Goal: Information Seeking & Learning: Learn about a topic

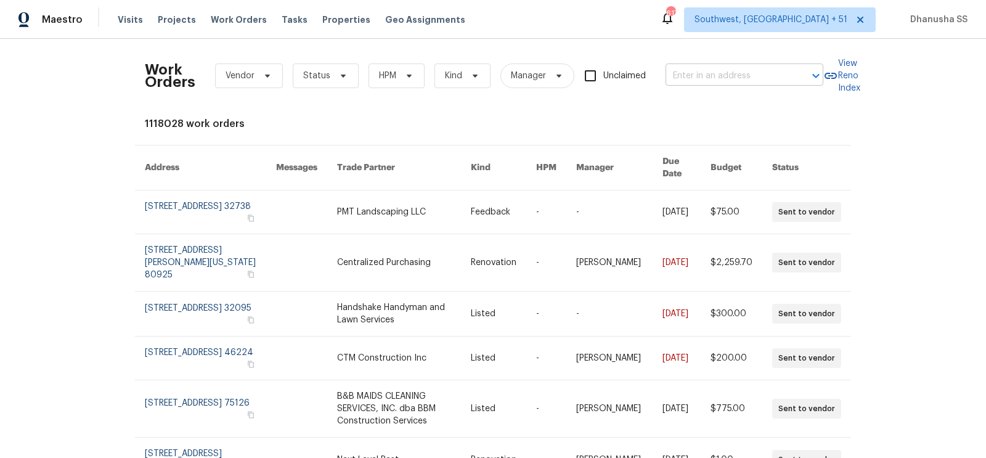
click at [713, 73] on input "text" at bounding box center [727, 76] width 123 height 19
paste input "[STREET_ADDRESS]"
type input "[STREET_ADDRESS]"
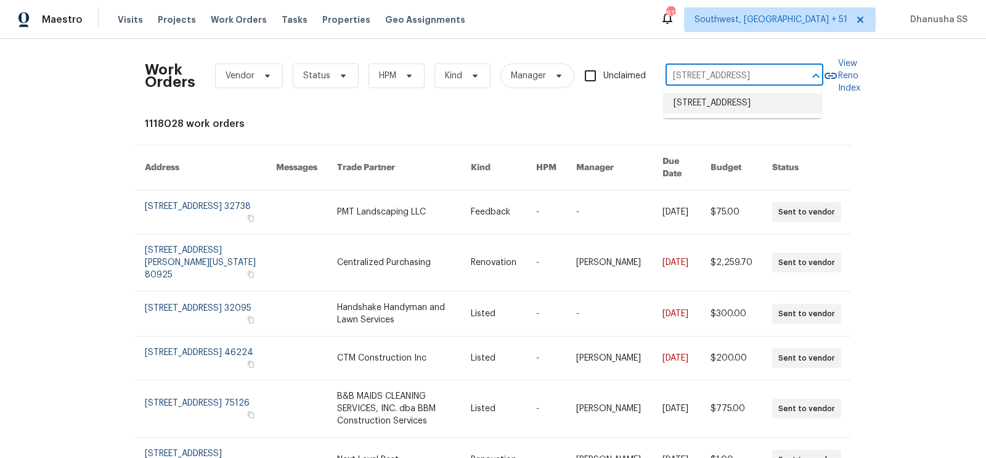
click at [695, 99] on li "[STREET_ADDRESS]" at bounding box center [743, 103] width 158 height 20
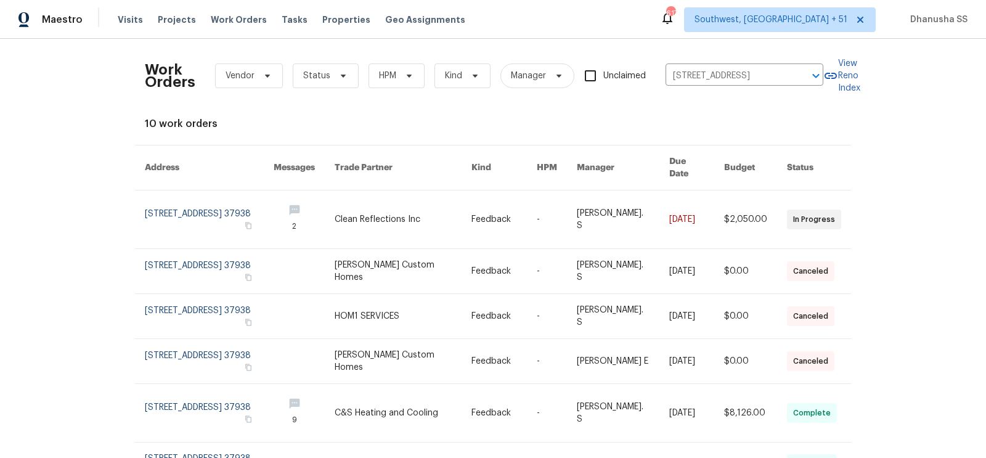
click at [493, 197] on link at bounding box center [504, 219] width 65 height 58
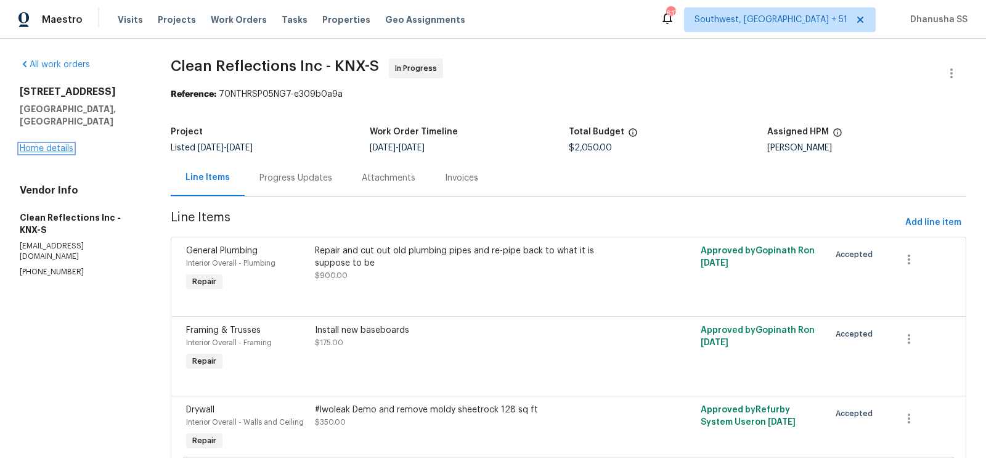
click at [51, 144] on link "Home details" at bounding box center [47, 148] width 54 height 9
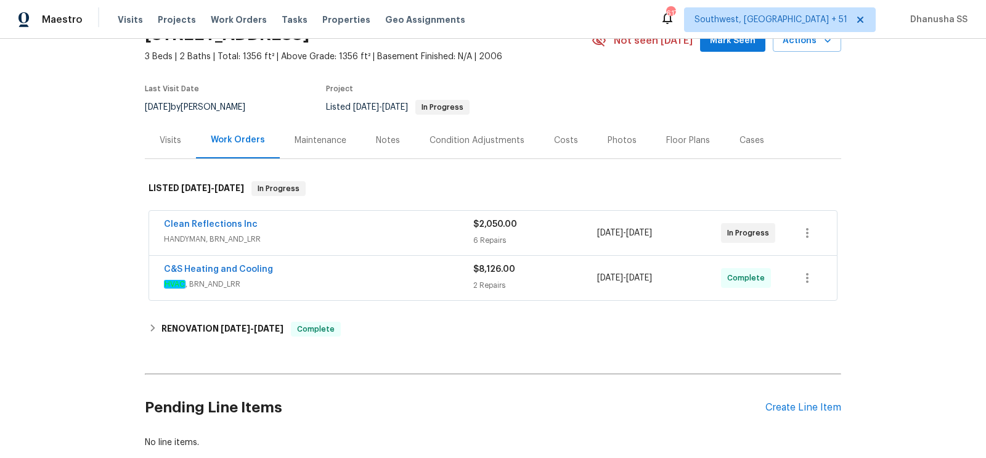
scroll to position [68, 0]
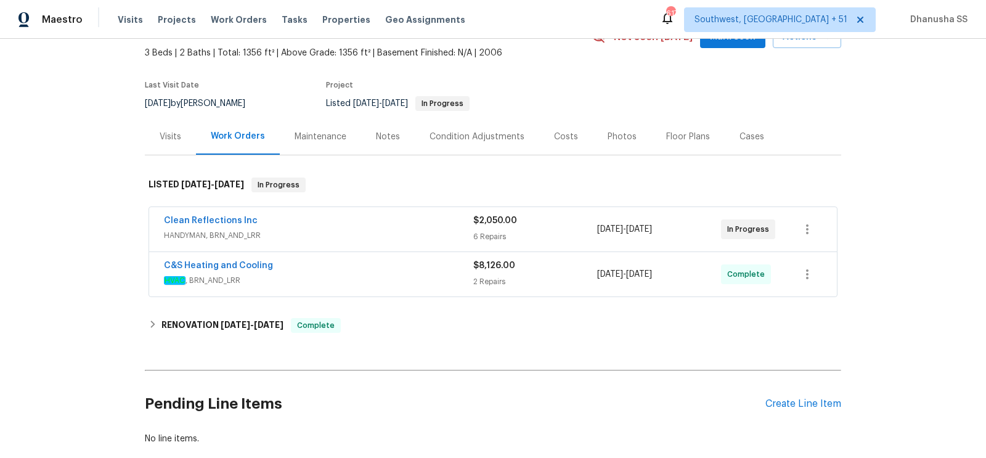
click at [356, 277] on span "HVAC , BRN_AND_LRR" at bounding box center [318, 280] width 309 height 12
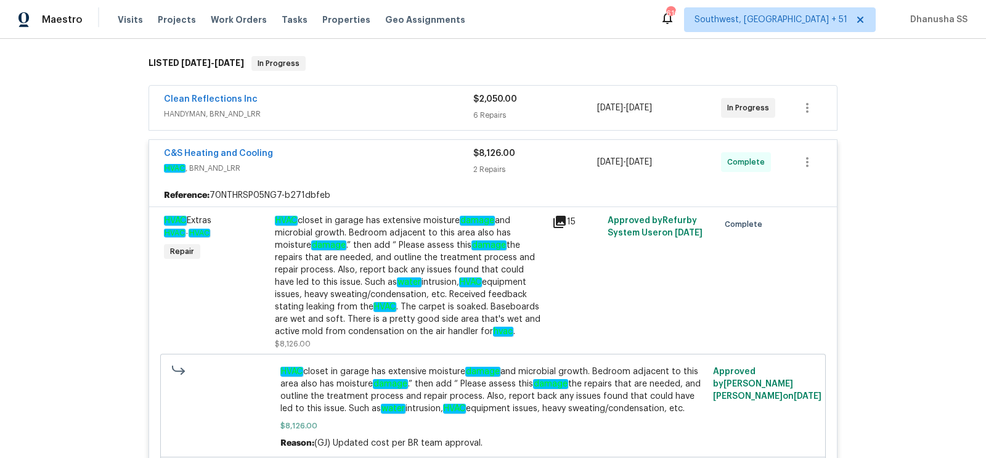
scroll to position [155, 0]
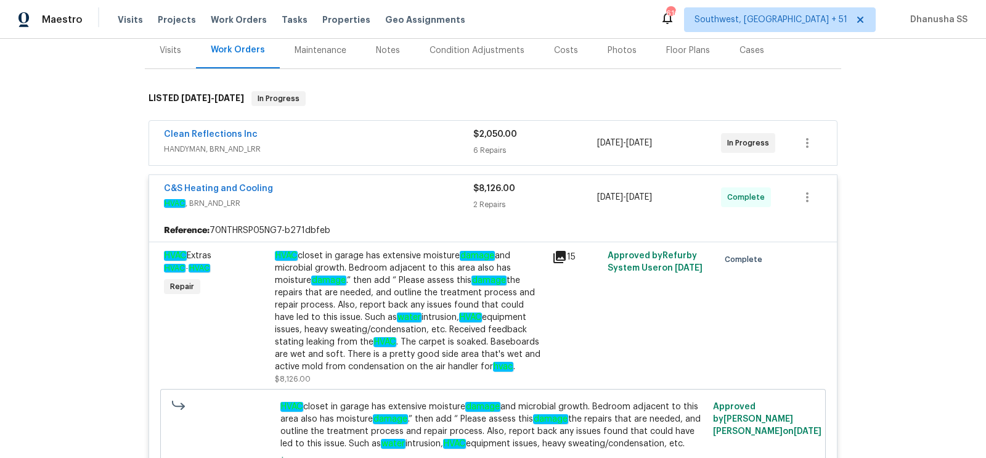
click at [412, 128] on div "Clean Reflections Inc" at bounding box center [318, 135] width 309 height 15
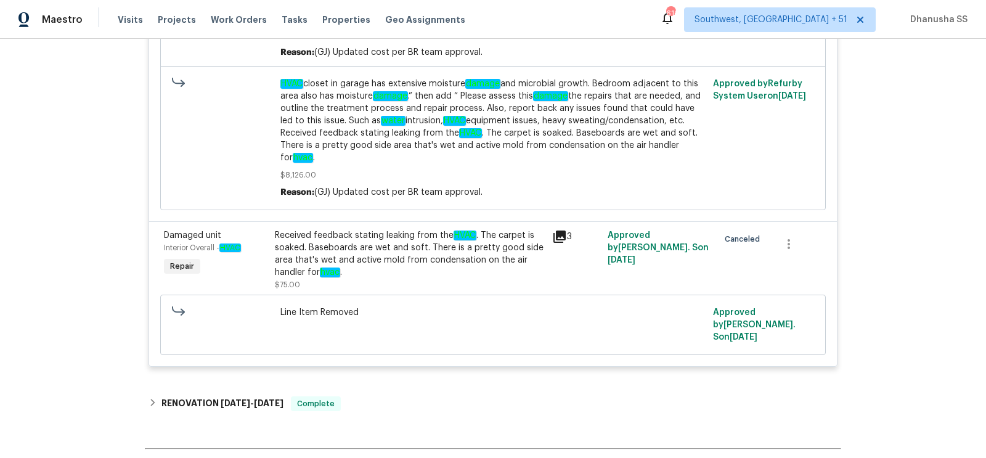
scroll to position [1259, 0]
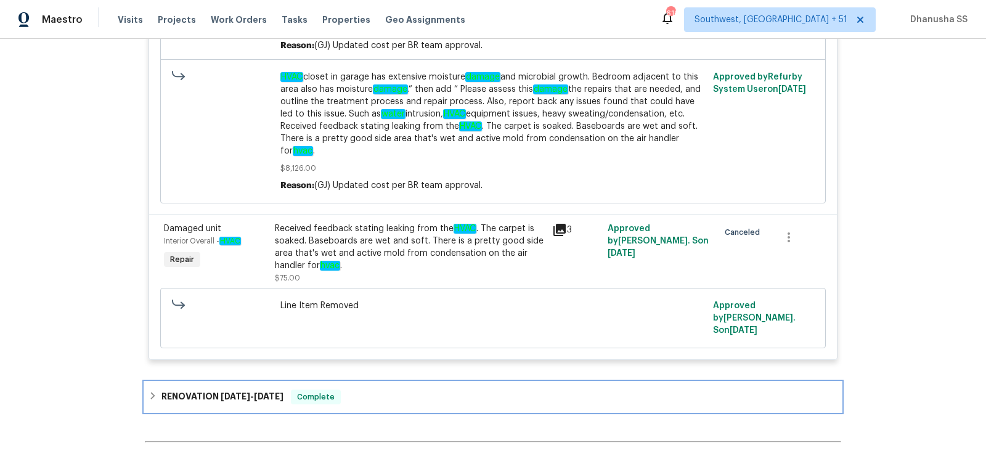
click at [387, 382] on div "RENOVATION [DATE] - [DATE] Complete" at bounding box center [493, 397] width 696 height 30
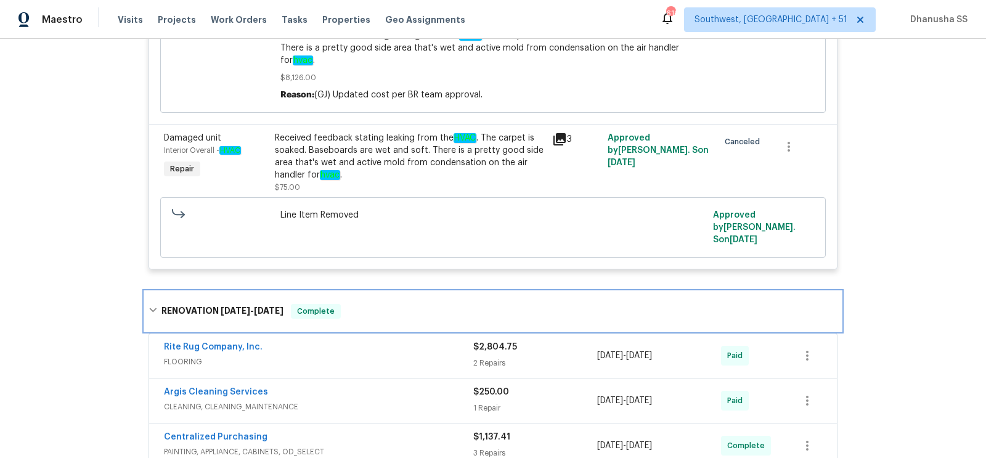
scroll to position [1453, 0]
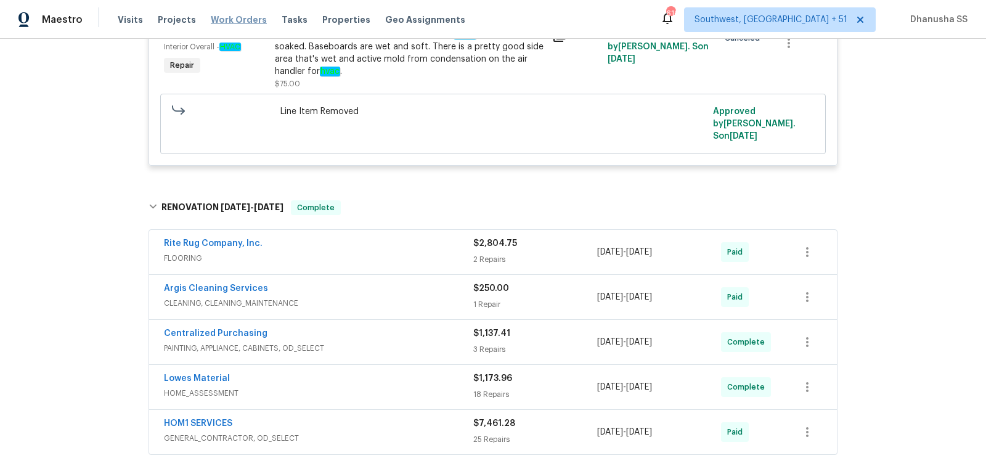
click at [227, 15] on span "Work Orders" at bounding box center [239, 20] width 56 height 12
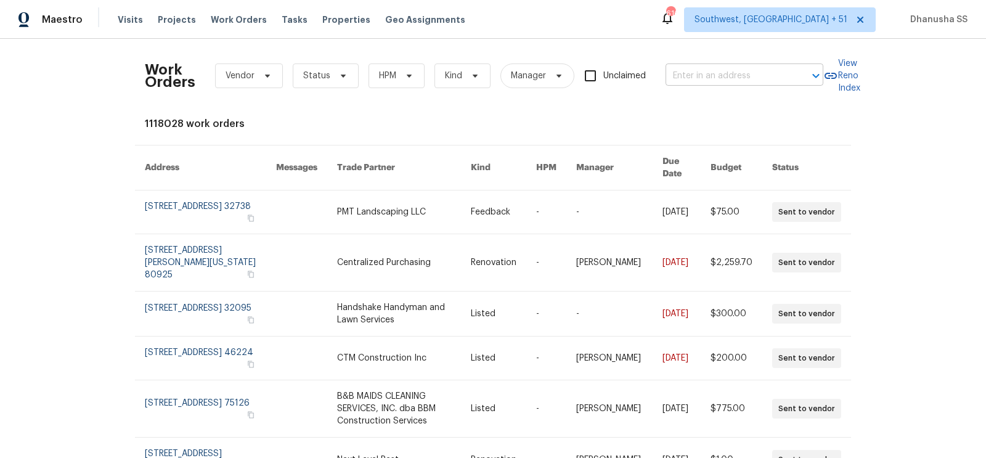
click at [676, 78] on input "text" at bounding box center [727, 76] width 123 height 19
paste input "[STREET_ADDRESS]"
type input "[STREET_ADDRESS]"
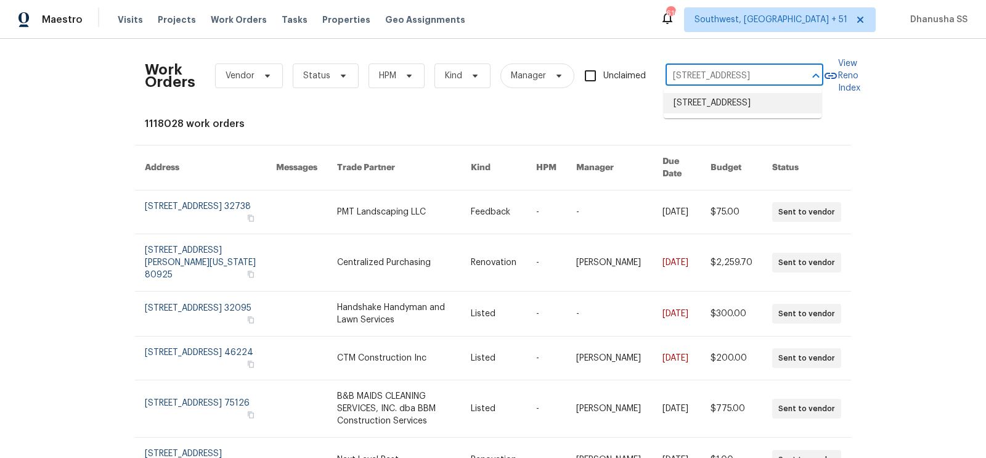
click at [679, 100] on li "[STREET_ADDRESS]" at bounding box center [743, 103] width 158 height 20
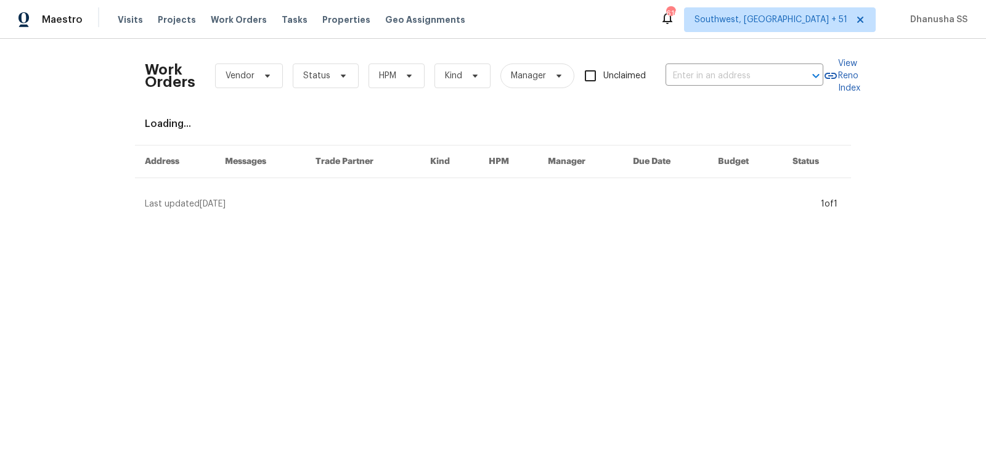
type input "[STREET_ADDRESS]"
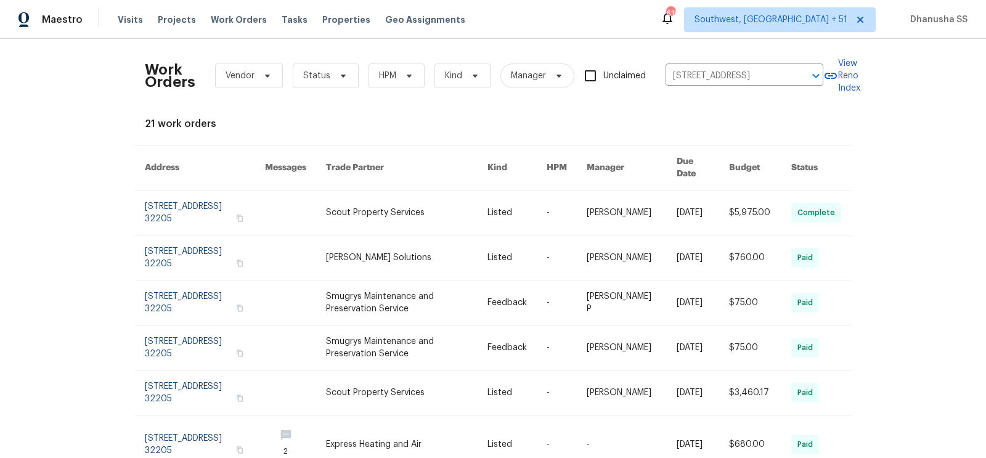
click at [549, 190] on td "-" at bounding box center [557, 212] width 40 height 45
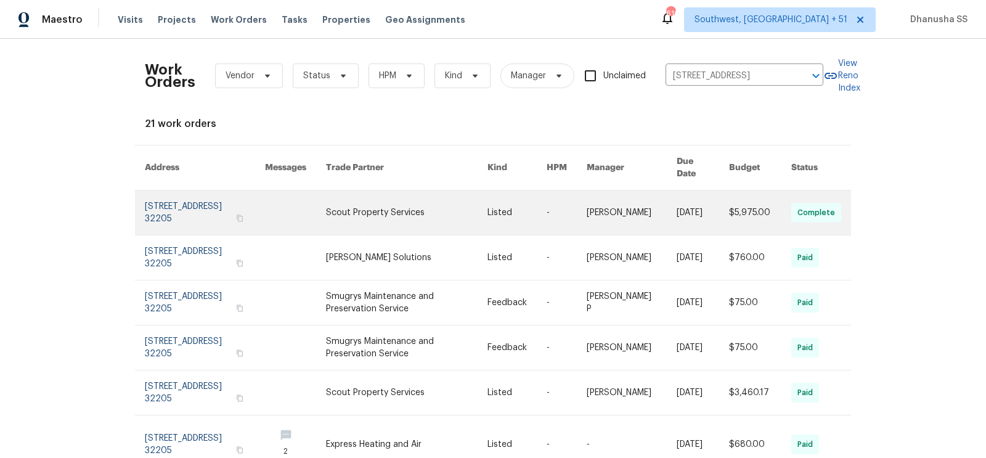
click at [310, 200] on link at bounding box center [295, 212] width 61 height 44
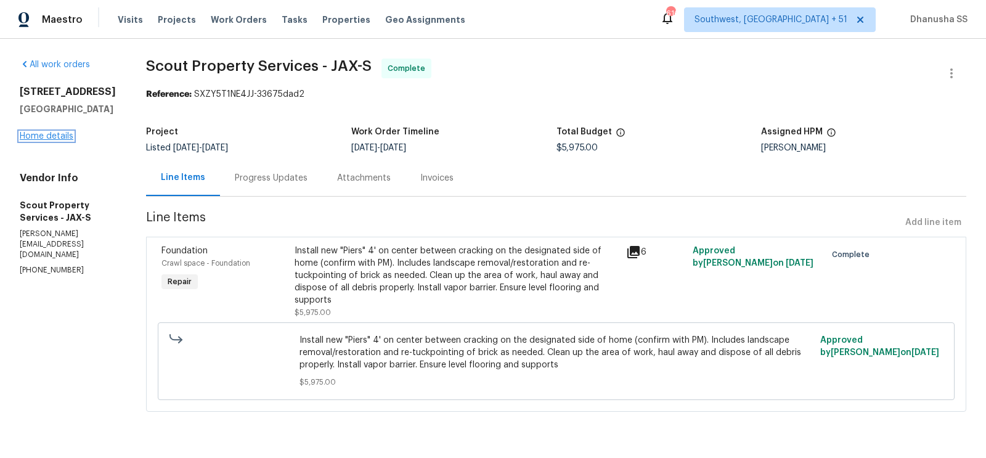
click at [55, 132] on link "Home details" at bounding box center [47, 136] width 54 height 9
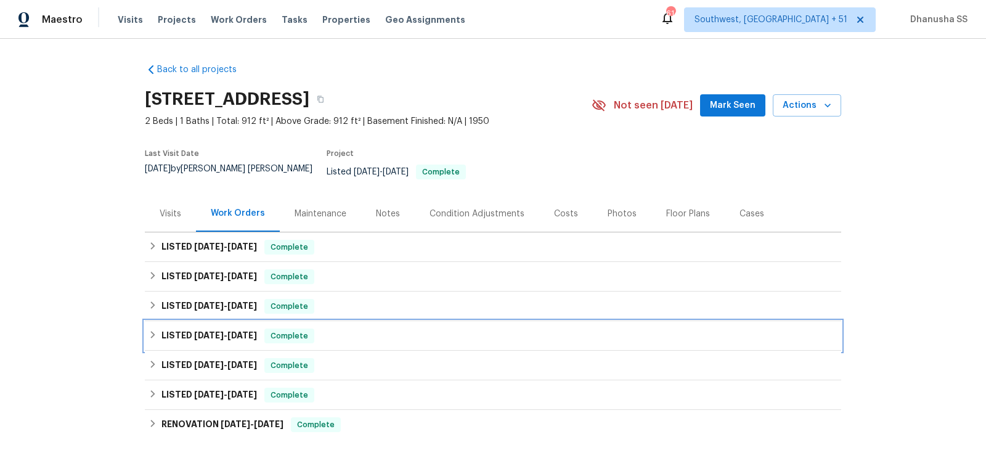
click at [383, 329] on div "LISTED [DATE] - [DATE] Complete" at bounding box center [493, 336] width 689 height 15
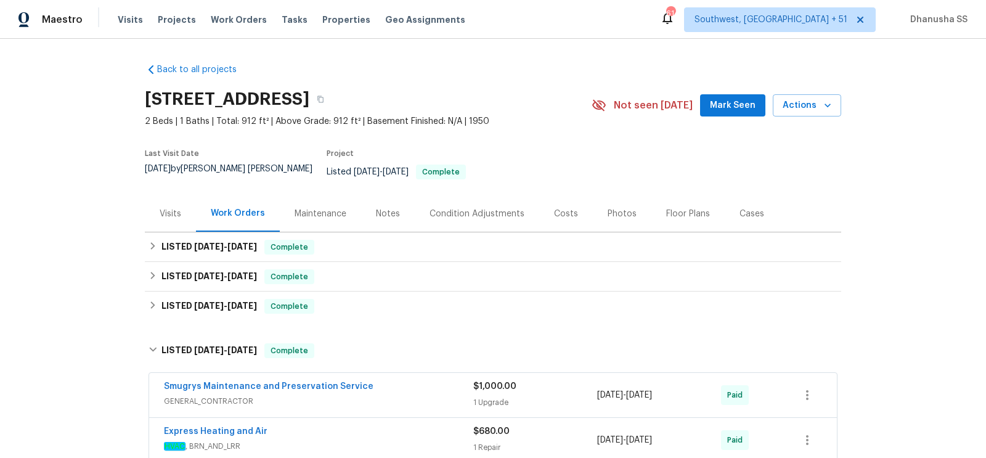
click at [400, 395] on span "GENERAL_CONTRACTOR" at bounding box center [318, 401] width 309 height 12
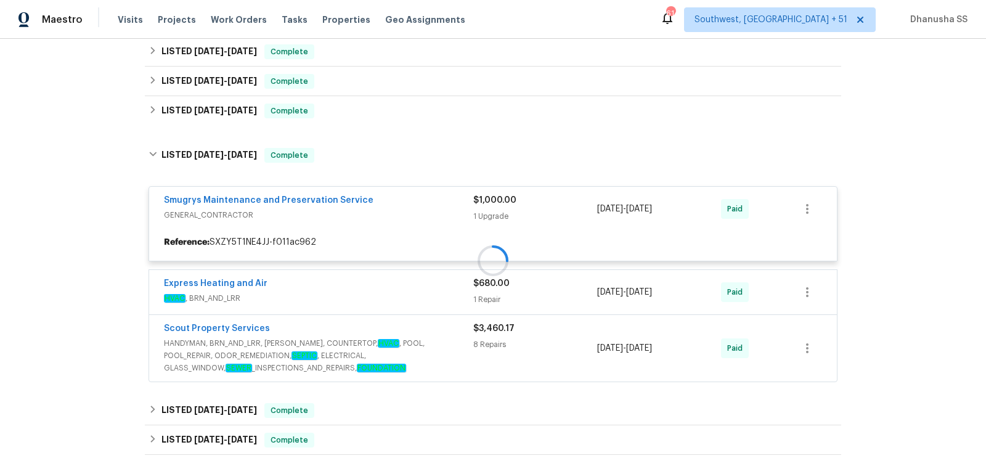
scroll to position [199, 0]
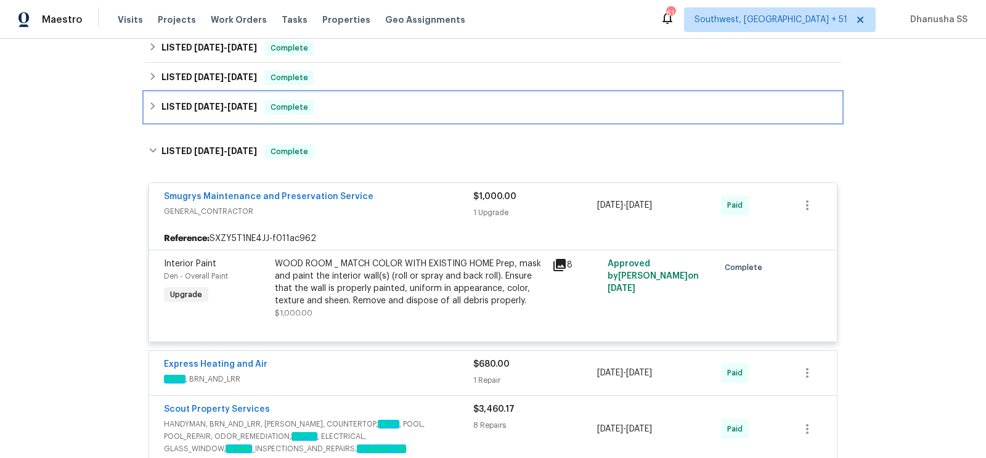
click at [369, 100] on div "LISTED [DATE] - [DATE] Complete" at bounding box center [493, 107] width 689 height 15
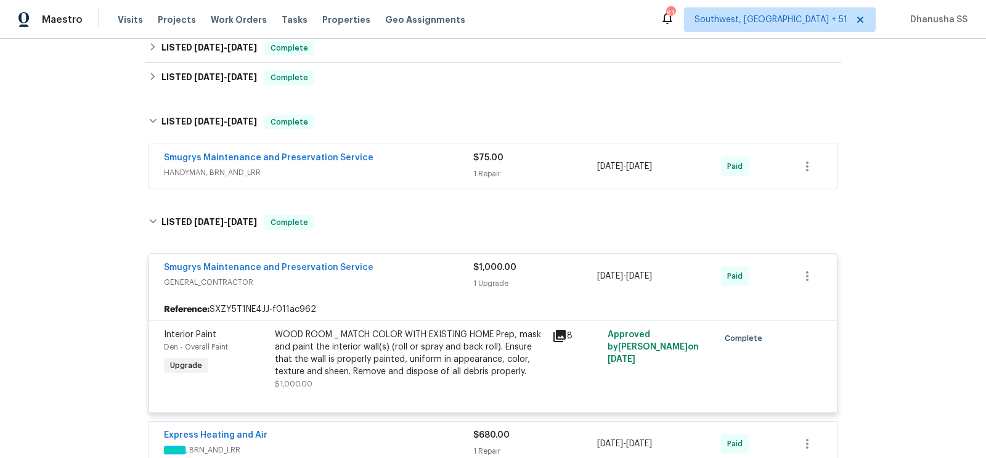
click at [396, 166] on span "HANDYMAN, BRN_AND_LRR" at bounding box center [318, 172] width 309 height 12
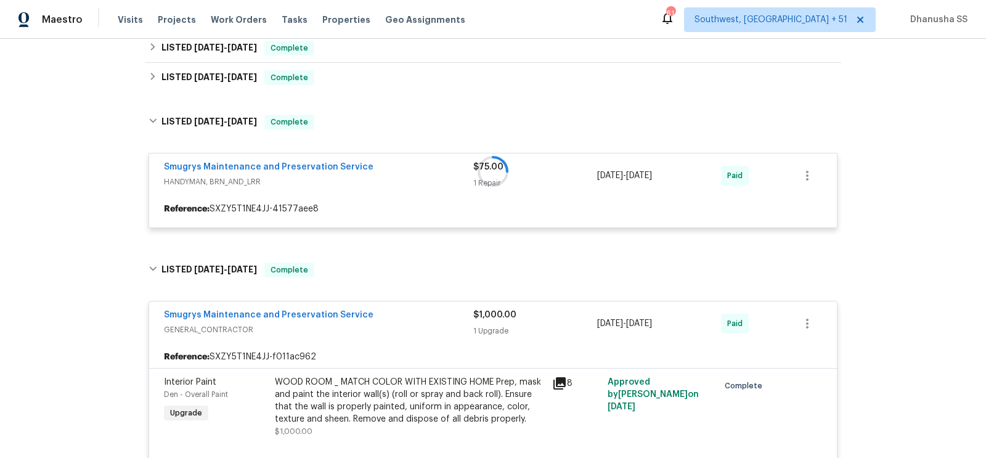
scroll to position [140, 0]
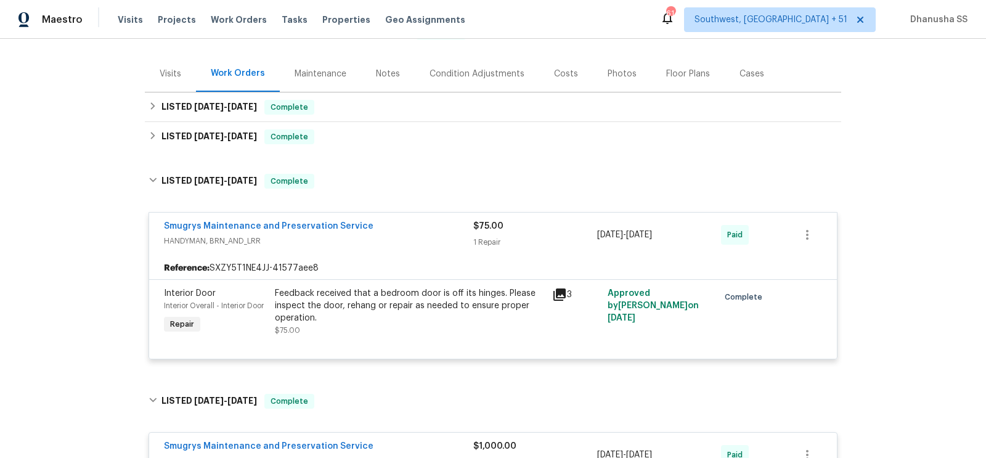
click at [376, 145] on div "Back to all projects [STREET_ADDRESS] 2 Beds | 1 Baths | Total: 912 ft² | Above…" at bounding box center [493, 422] width 696 height 1016
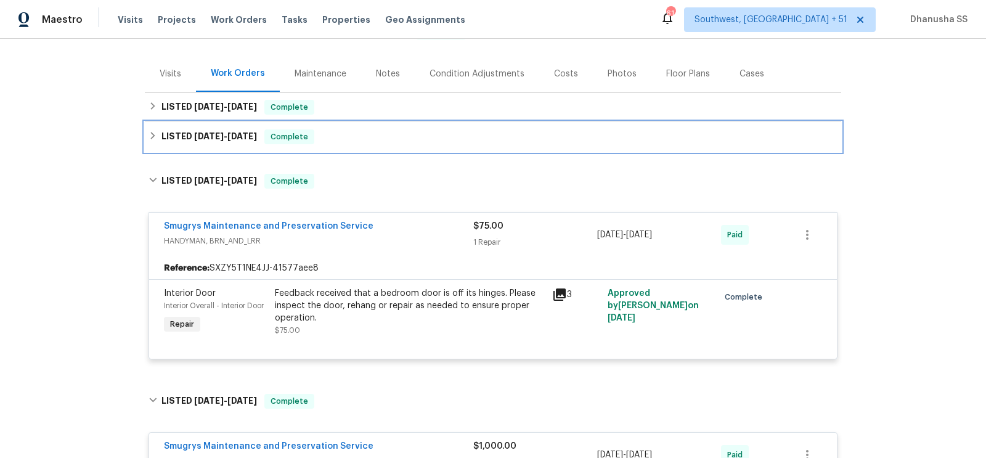
click at [372, 129] on div "LISTED [DATE] - [DATE] Complete" at bounding box center [493, 136] width 689 height 15
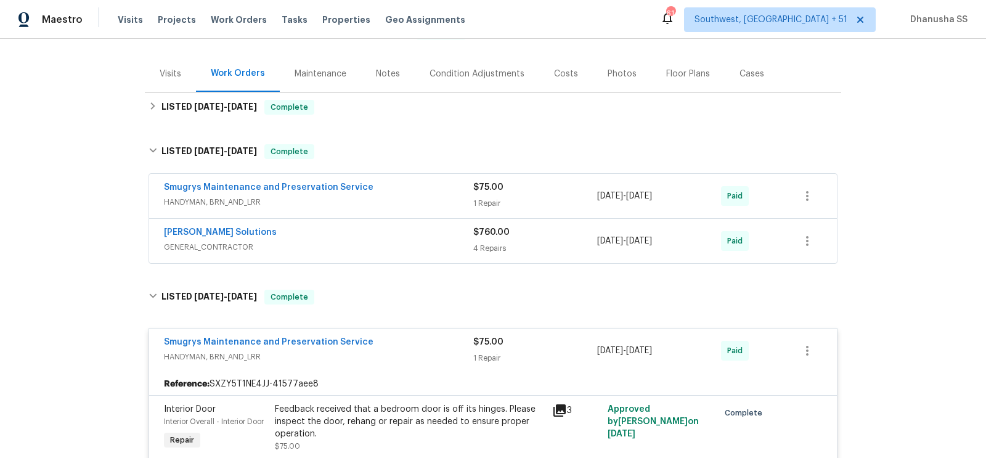
click at [391, 229] on div "[PERSON_NAME] Solutions" at bounding box center [318, 233] width 309 height 15
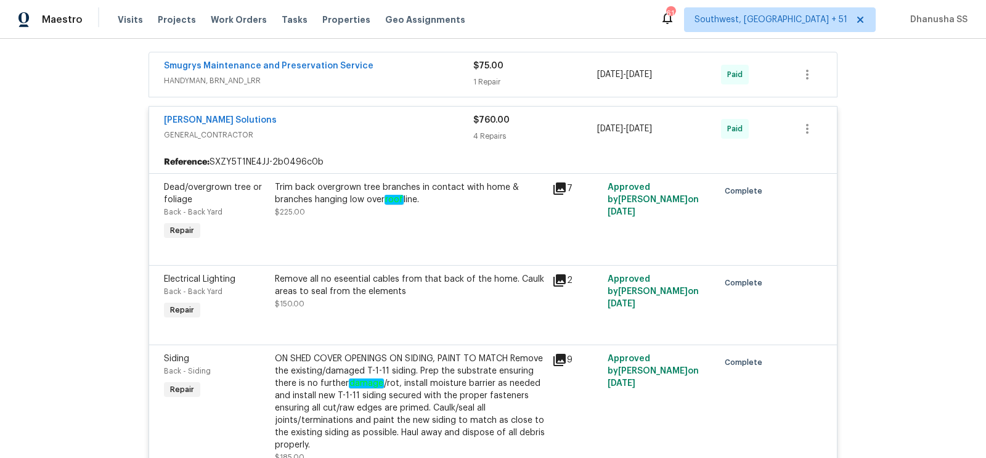
scroll to position [216, 0]
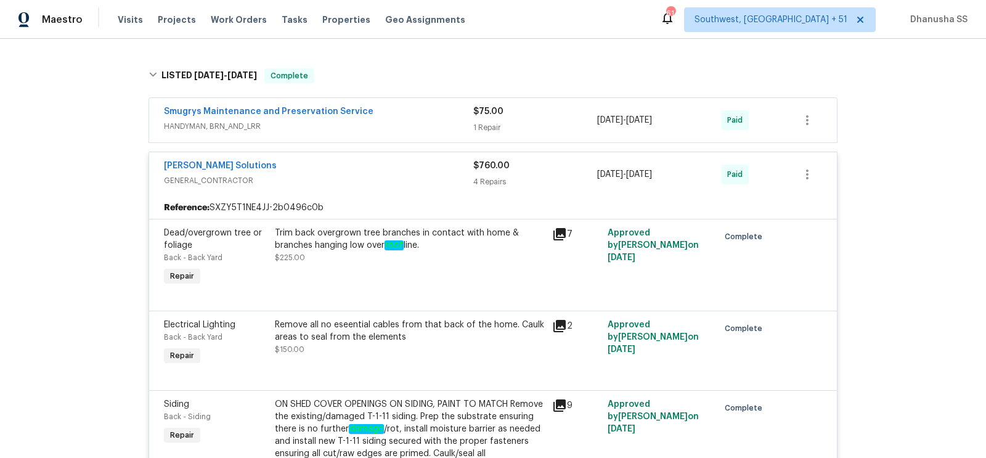
click at [422, 120] on span "HANDYMAN, BRN_AND_LRR" at bounding box center [318, 126] width 309 height 12
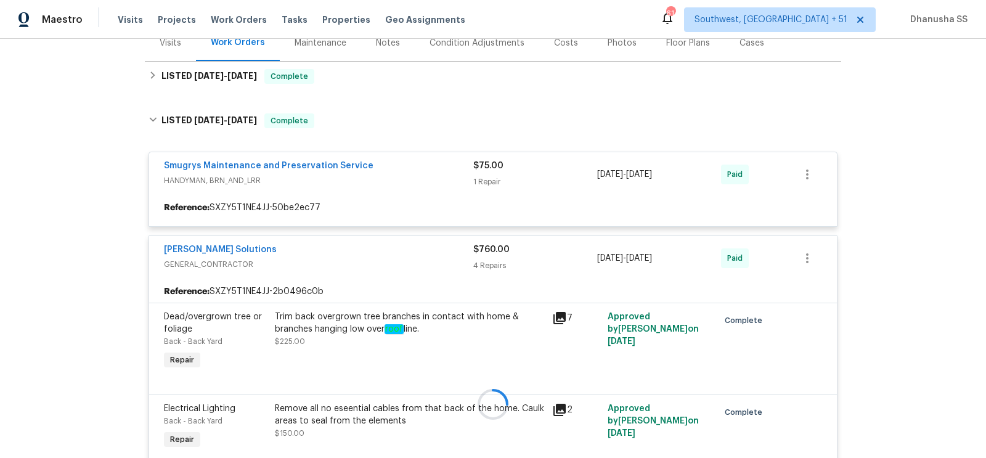
scroll to position [169, 0]
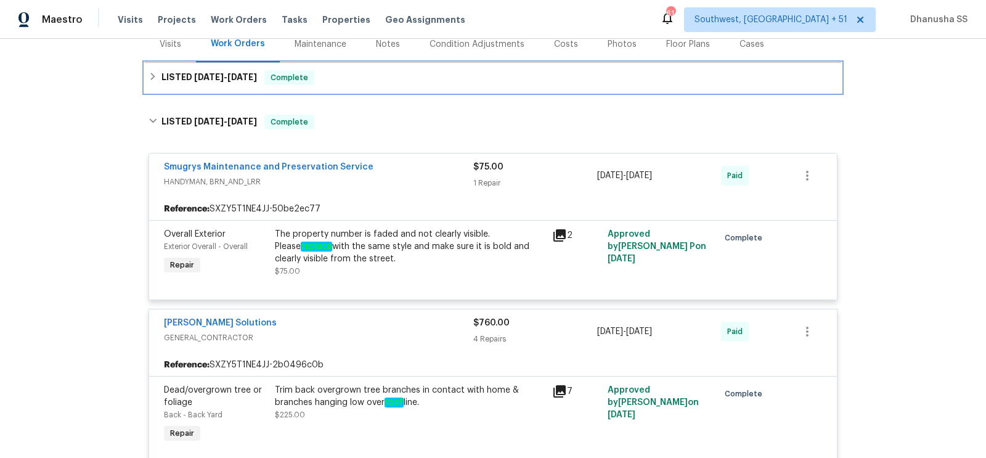
click at [398, 77] on div "LISTED [DATE] - [DATE] Complete" at bounding box center [493, 78] width 696 height 30
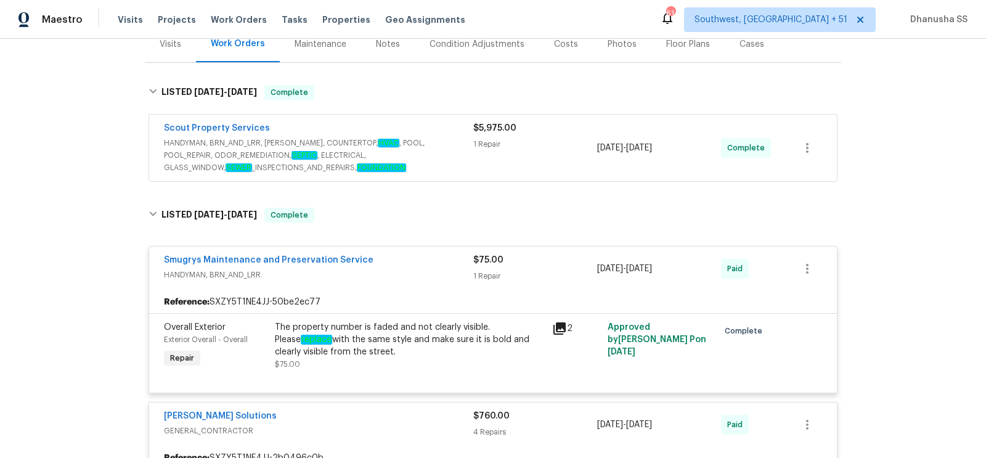
click at [449, 137] on span "HANDYMAN, BRN_AND_LRR, [PERSON_NAME], COUNTERTOP, HVAC , POOL, POOL_REPAIR, ODO…" at bounding box center [318, 155] width 309 height 37
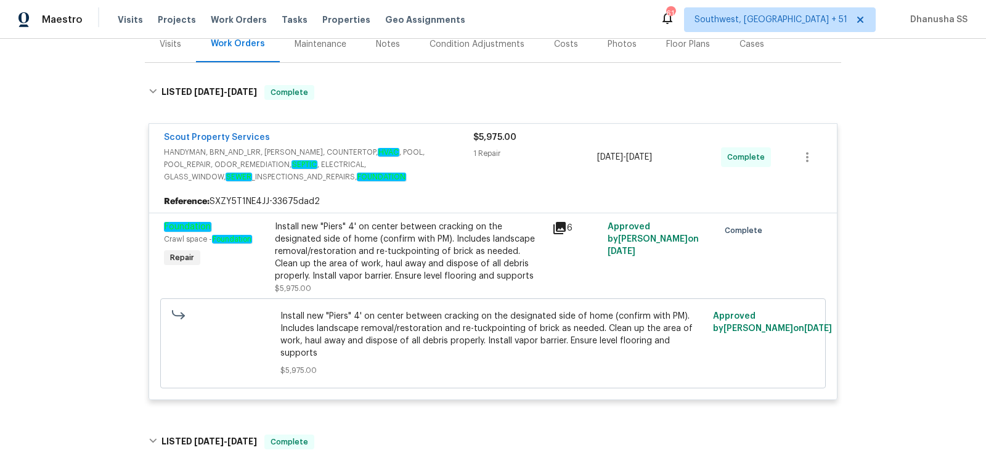
click at [407, 256] on div "Install new "Piers" 4' on center between cracking on the designated side of hom…" at bounding box center [410, 252] width 270 height 62
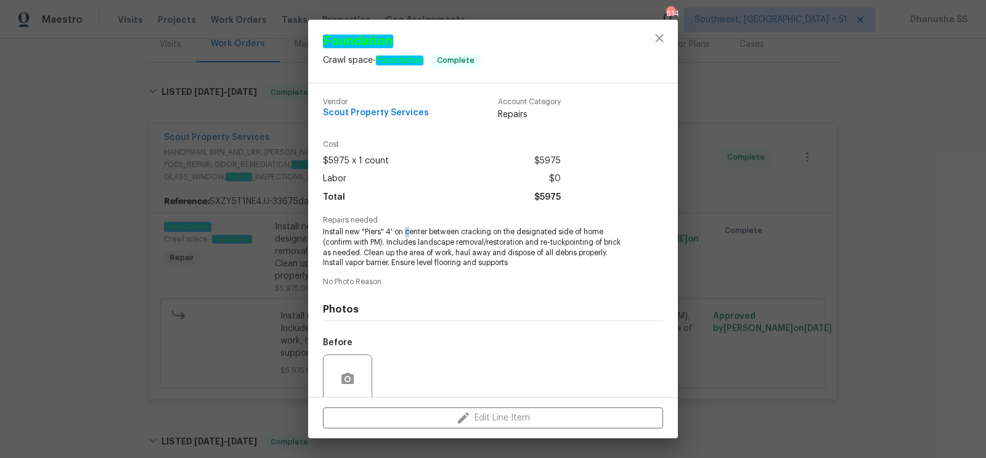
click at [410, 232] on span "Install new "Piers" 4' on center between cracking on the designated side of hom…" at bounding box center [476, 247] width 306 height 41
drag, startPoint x: 393, startPoint y: 232, endPoint x: 605, endPoint y: 237, distance: 212.1
click at [605, 237] on span "Install new "Piers" 4' on center between cracking on the designated side of hom…" at bounding box center [476, 247] width 306 height 41
copy span "on center between cracking on the designated side of home"
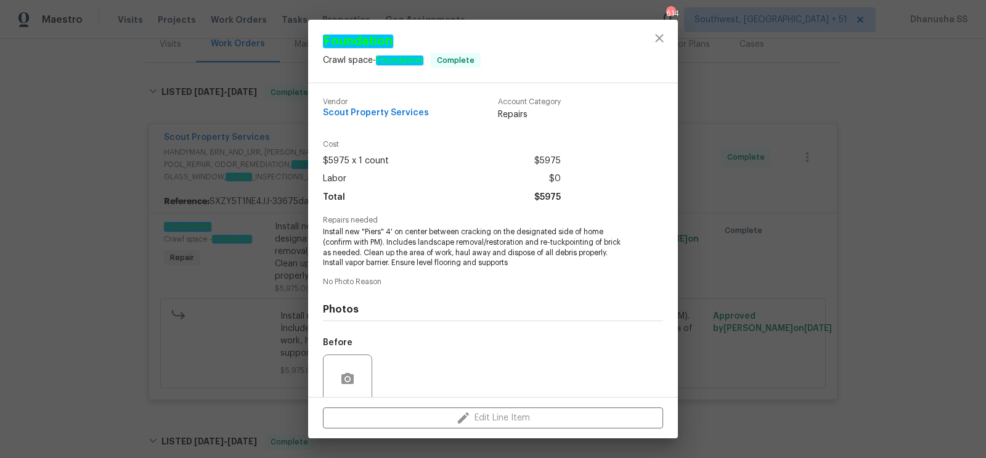
click at [667, 51] on div at bounding box center [659, 51] width 37 height 63
click at [661, 46] on button "close" at bounding box center [660, 38] width 30 height 30
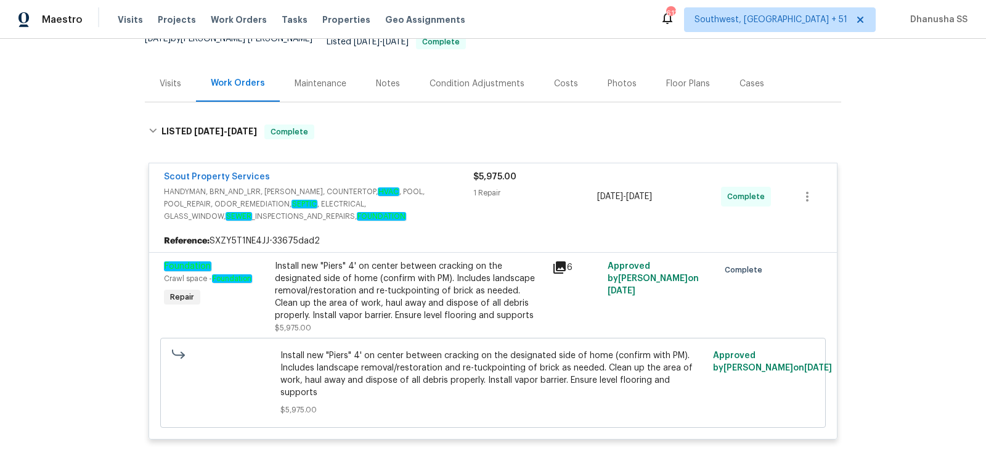
scroll to position [159, 0]
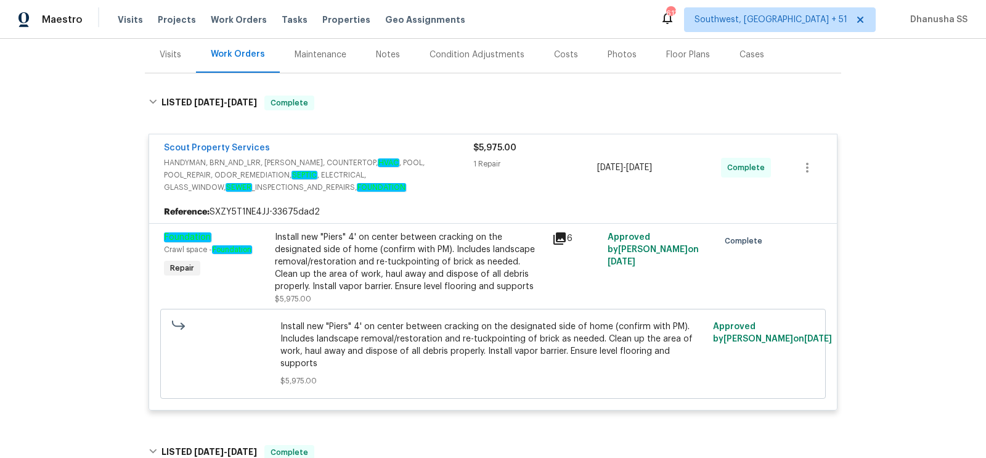
click at [395, 275] on div "Install new "Piers" 4' on center between cracking on the designated side of hom…" at bounding box center [410, 262] width 270 height 62
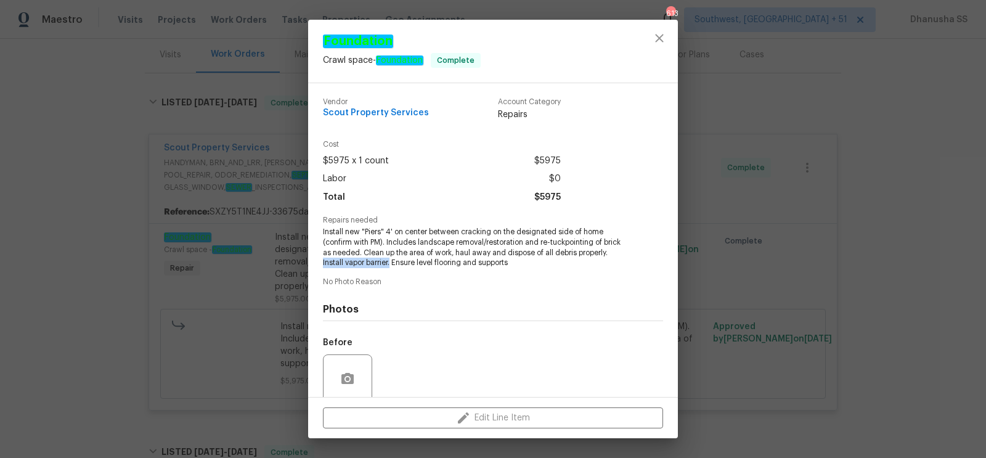
drag, startPoint x: 391, startPoint y: 264, endPoint x: 323, endPoint y: 265, distance: 68.4
click at [323, 265] on span "Install new "Piers" 4' on center between cracking on the designated side of hom…" at bounding box center [476, 247] width 306 height 41
copy span "Install vapor barrier."
click at [656, 35] on icon "close" at bounding box center [659, 38] width 8 height 8
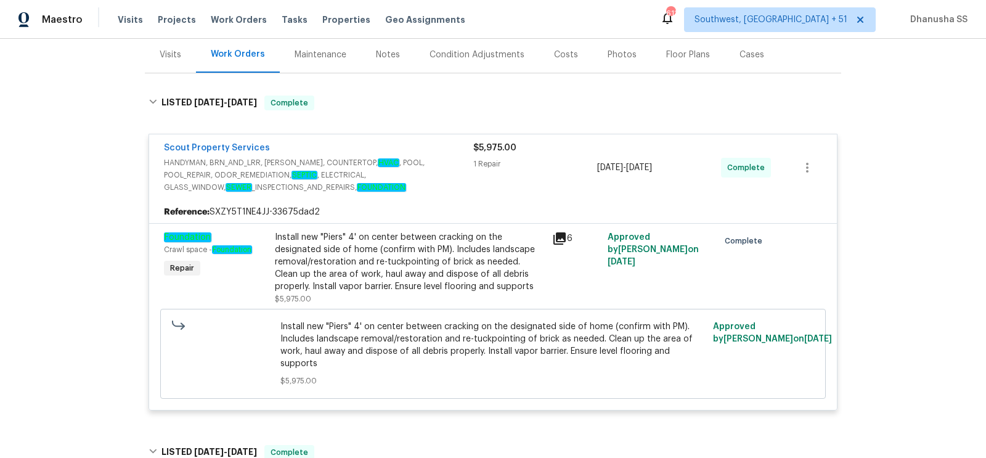
scroll to position [0, 0]
